Goal: Task Accomplishment & Management: Use online tool/utility

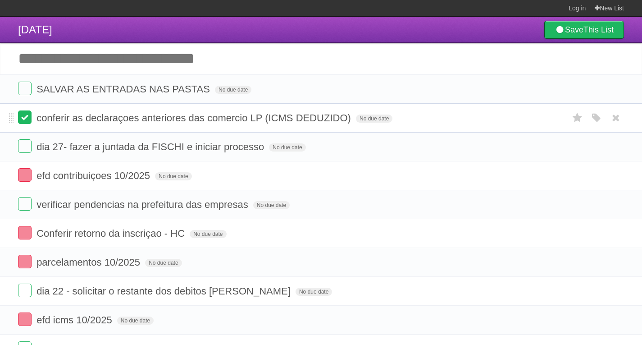
click at [28, 116] on label at bounding box center [25, 117] width 14 height 14
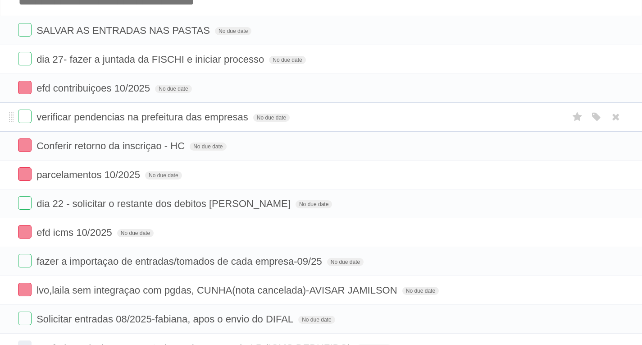
scroll to position [43, 0]
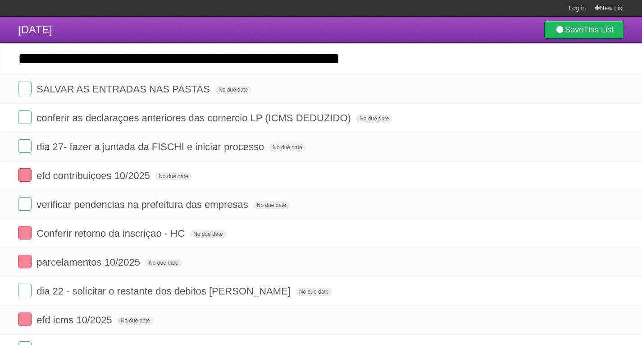
type input "**********"
click input "*********" at bounding box center [0, 0] width 0 height 0
